Goal: Navigation & Orientation: Find specific page/section

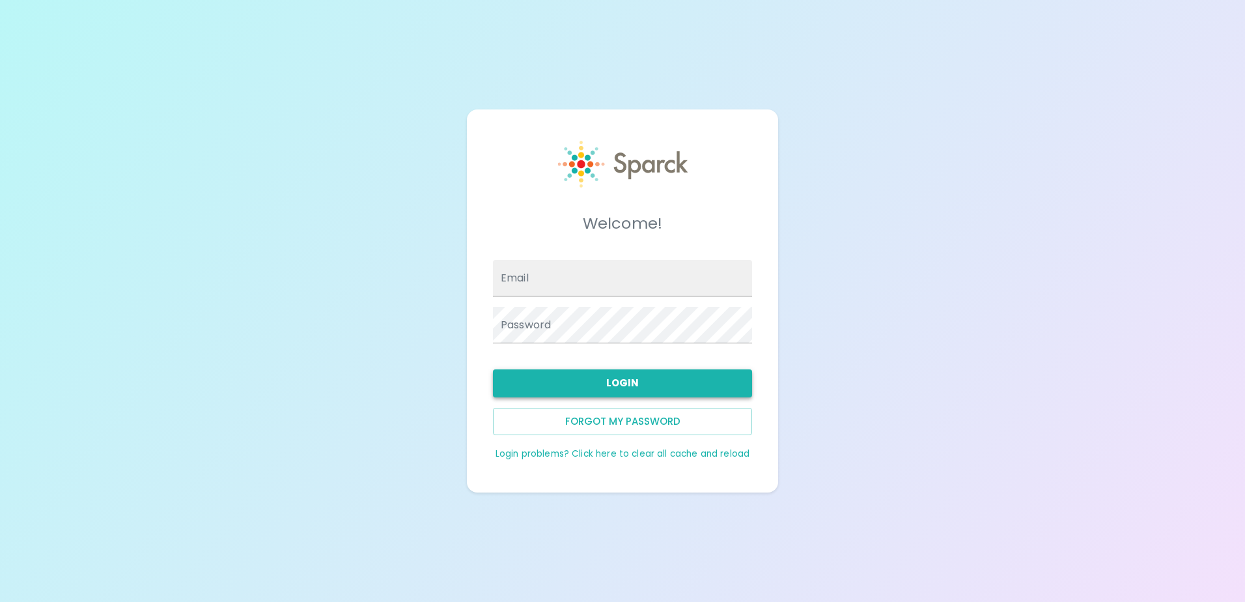
type input "cbramhill@sfbaycoffee.com"
click at [664, 380] on button "Login" at bounding box center [622, 382] width 259 height 27
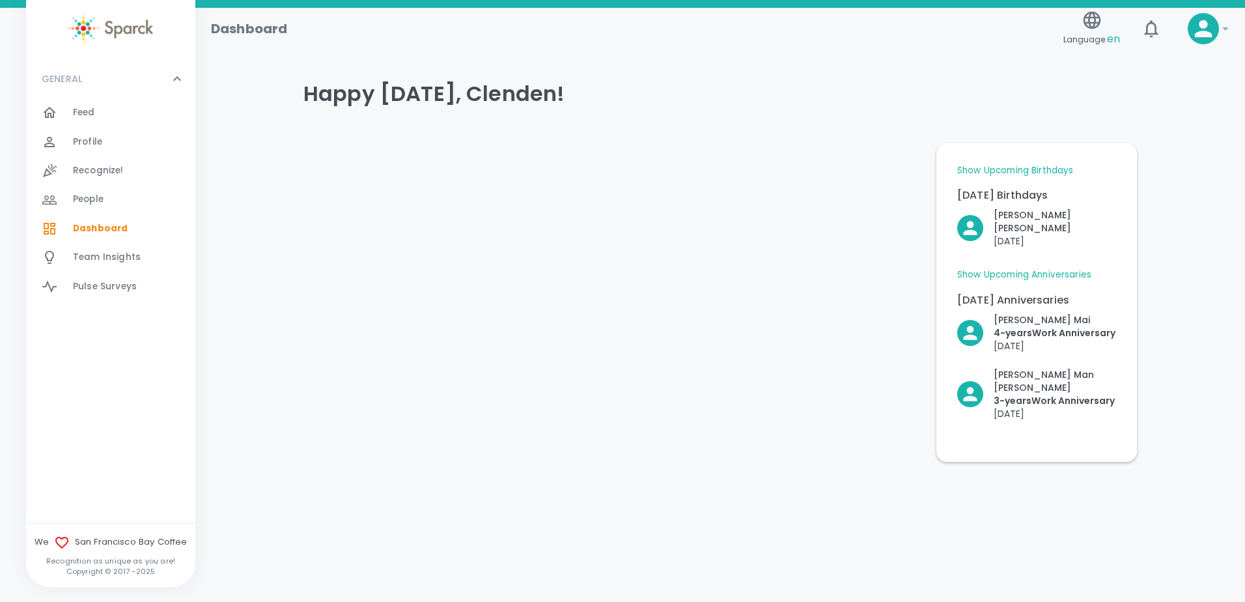
click at [1045, 268] on link "Show Upcoming Anniversaries" at bounding box center [1024, 274] width 134 height 13
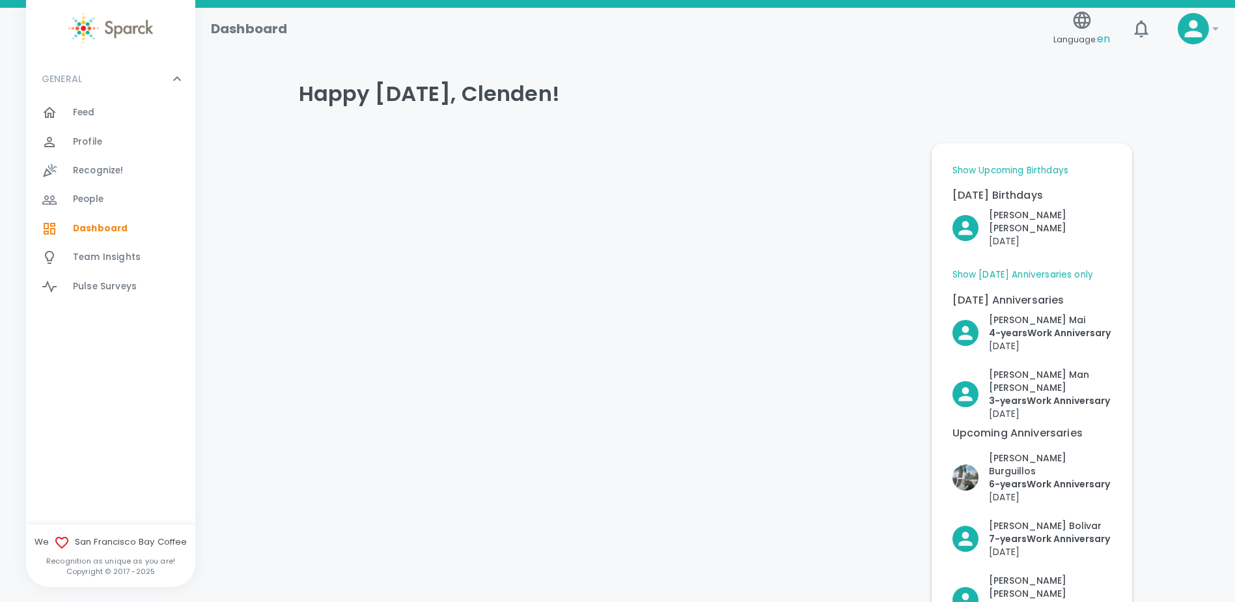
click at [1085, 268] on link "Show Today's Anniversaries only" at bounding box center [1023, 274] width 141 height 13
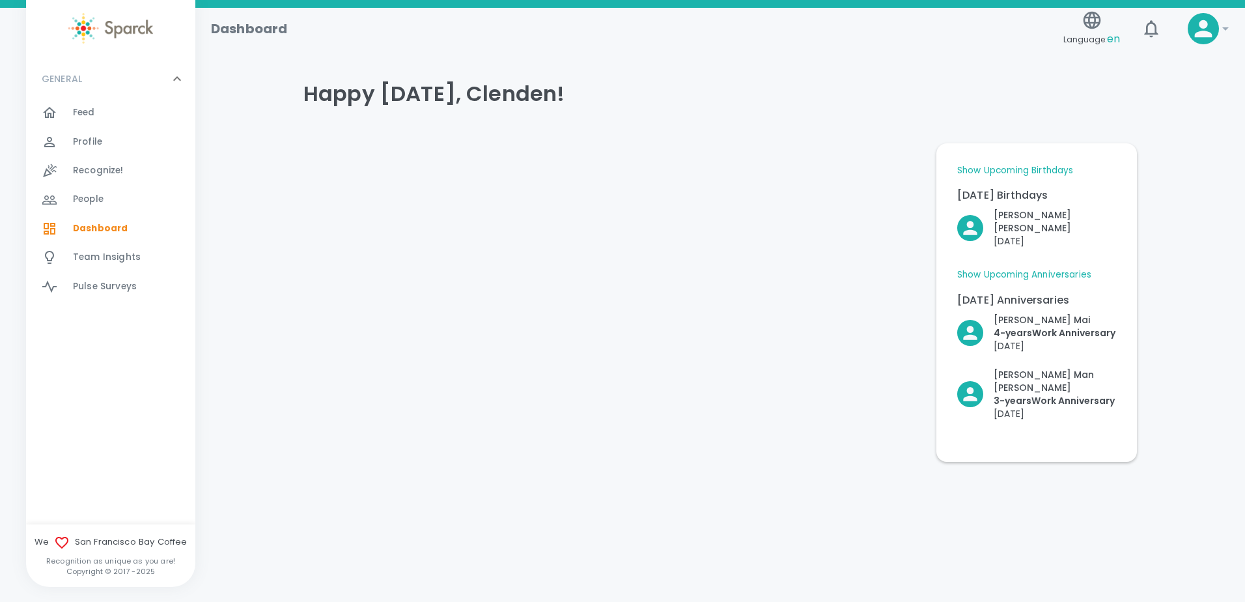
click at [1050, 168] on link "Show Upcoming Birthdays" at bounding box center [1015, 170] width 116 height 13
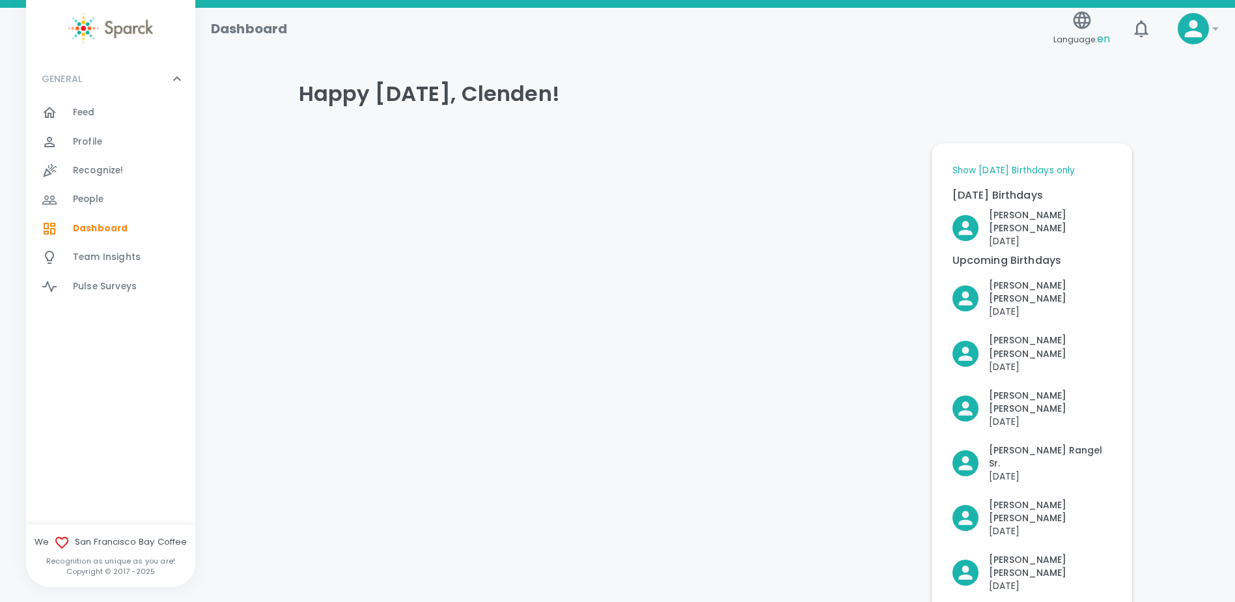
click at [102, 113] on div "Feed 0" at bounding box center [134, 113] width 122 height 18
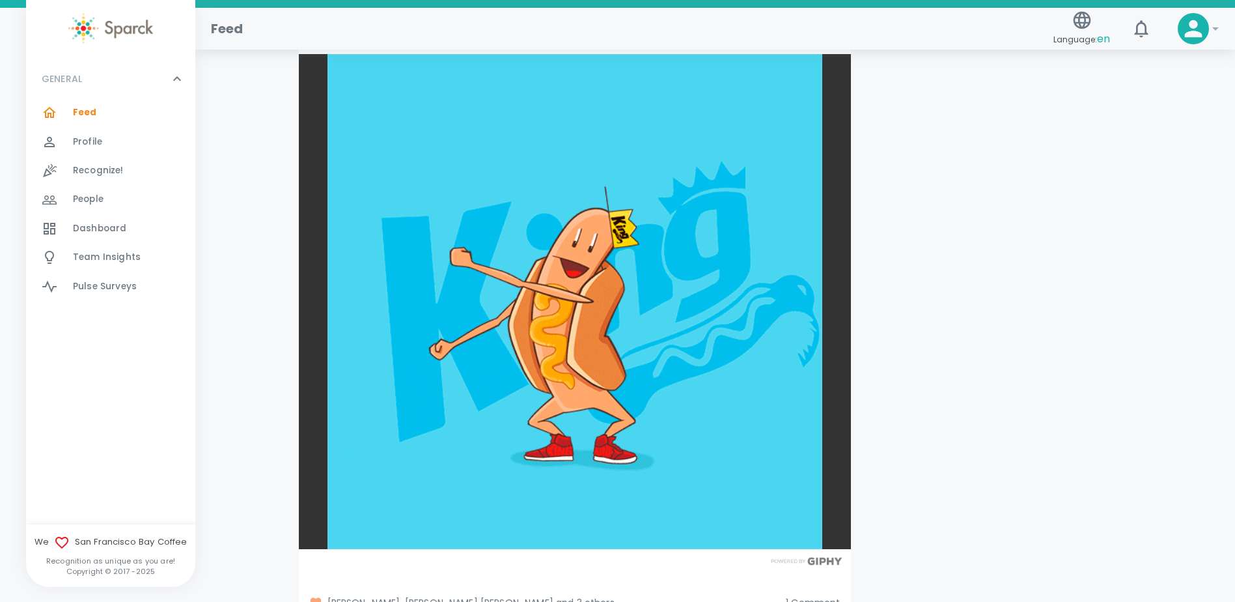
scroll to position [2605, 0]
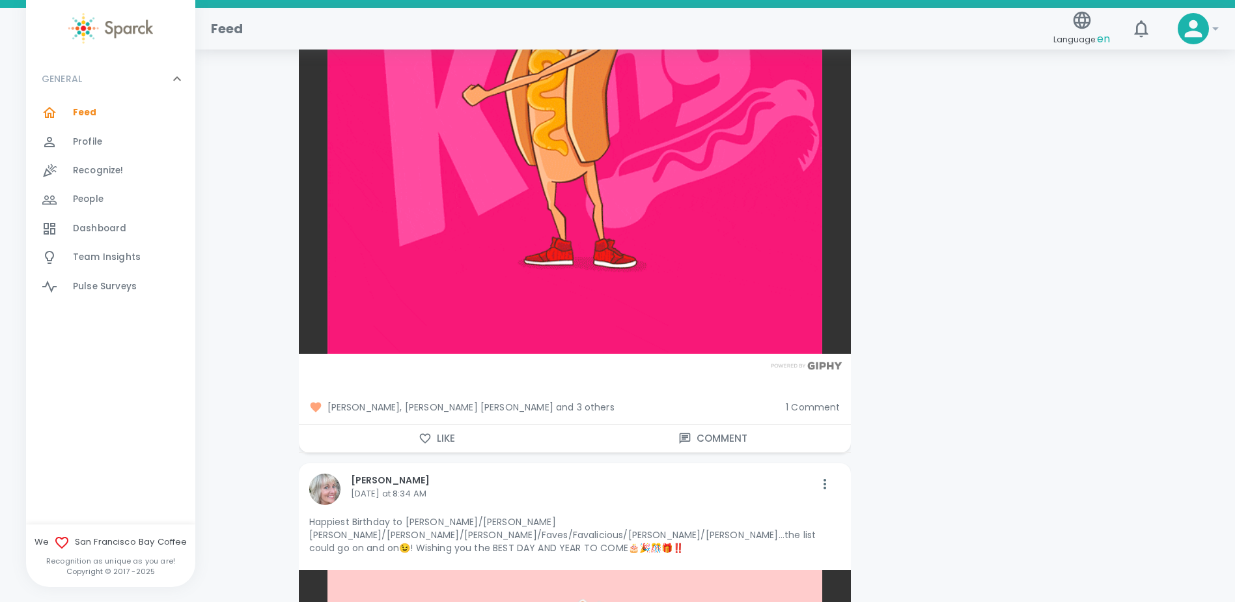
click at [821, 412] on span "1 Comment" at bounding box center [813, 407] width 54 height 13
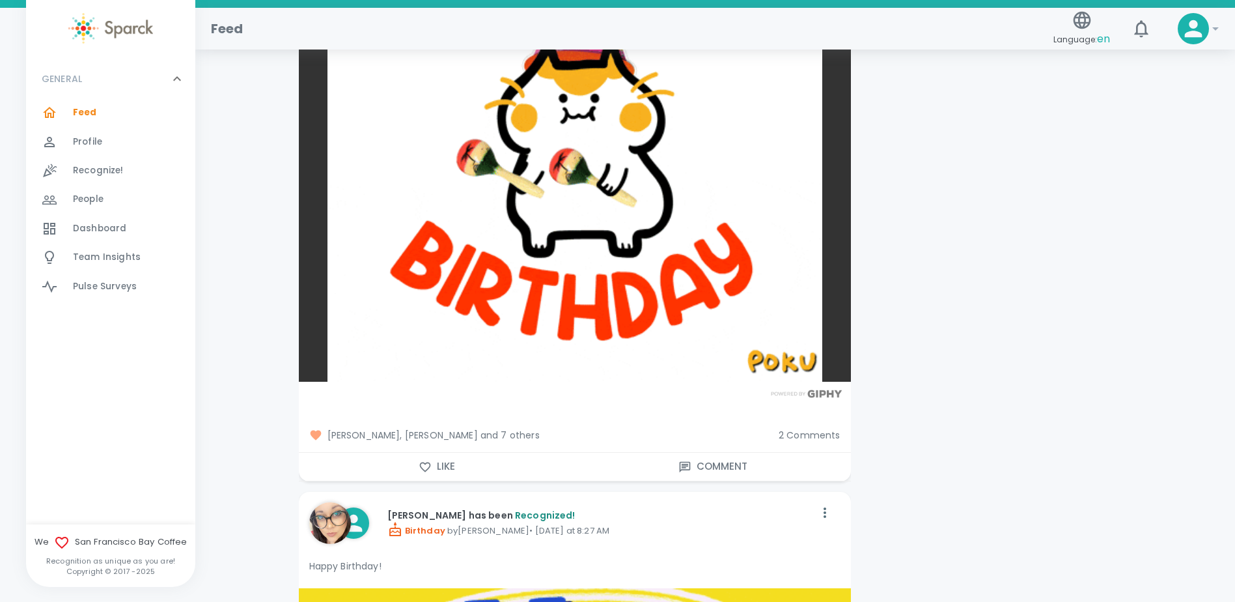
scroll to position [3908, 0]
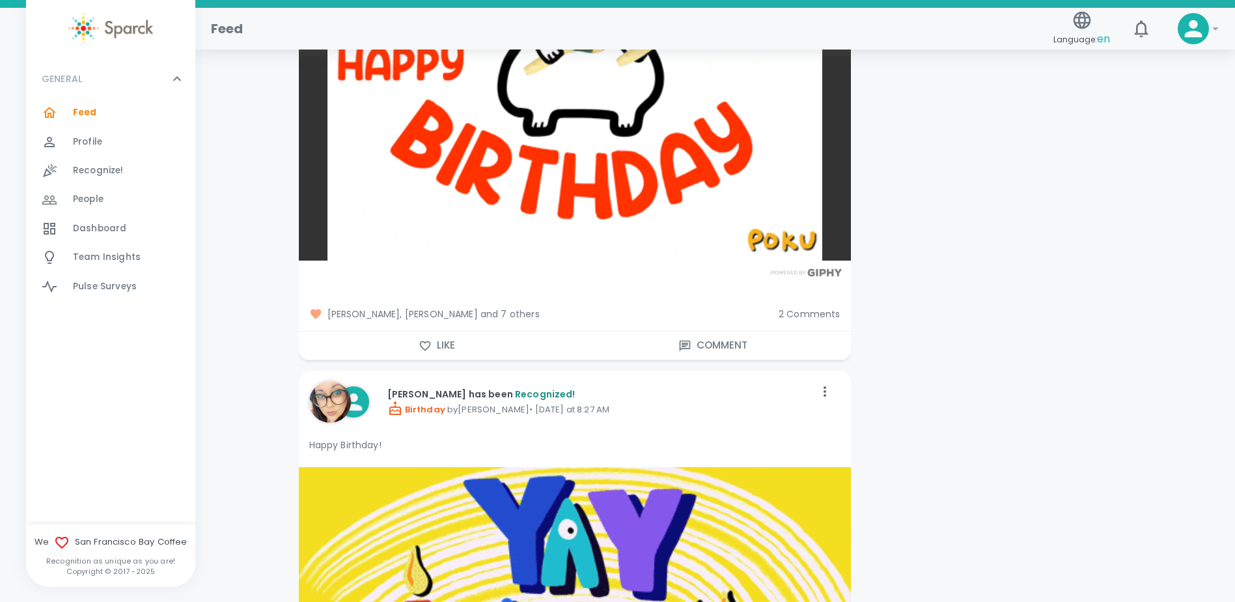
click at [793, 307] on span "2 Comments" at bounding box center [810, 313] width 62 height 13
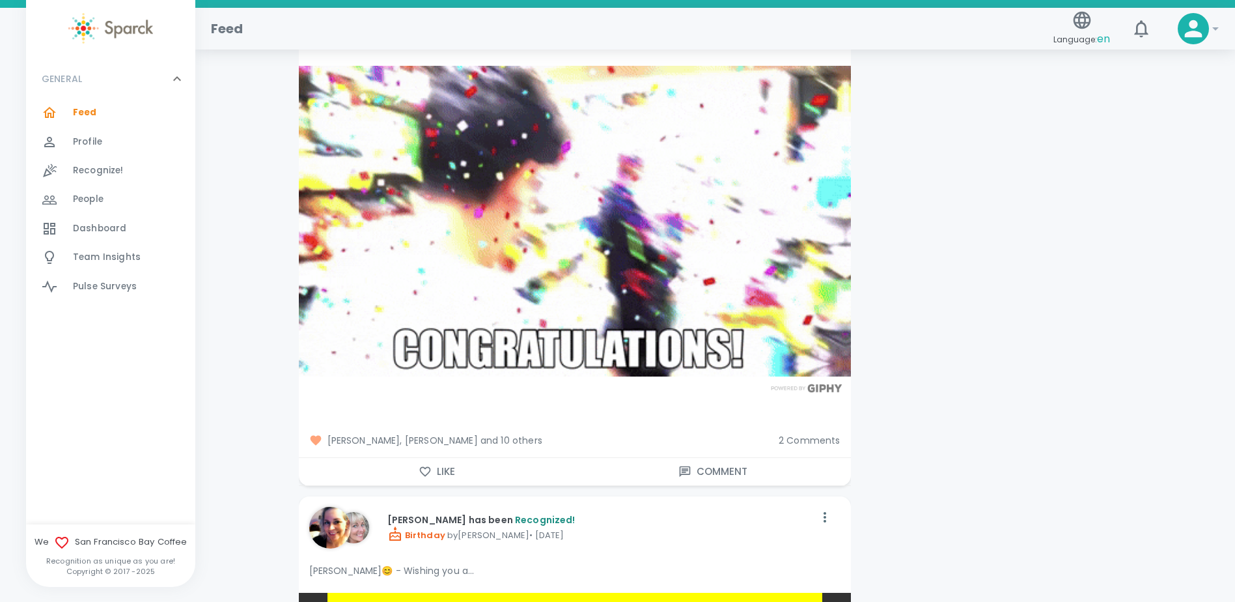
scroll to position [8532, 0]
